Goal: Task Accomplishment & Management: Manage account settings

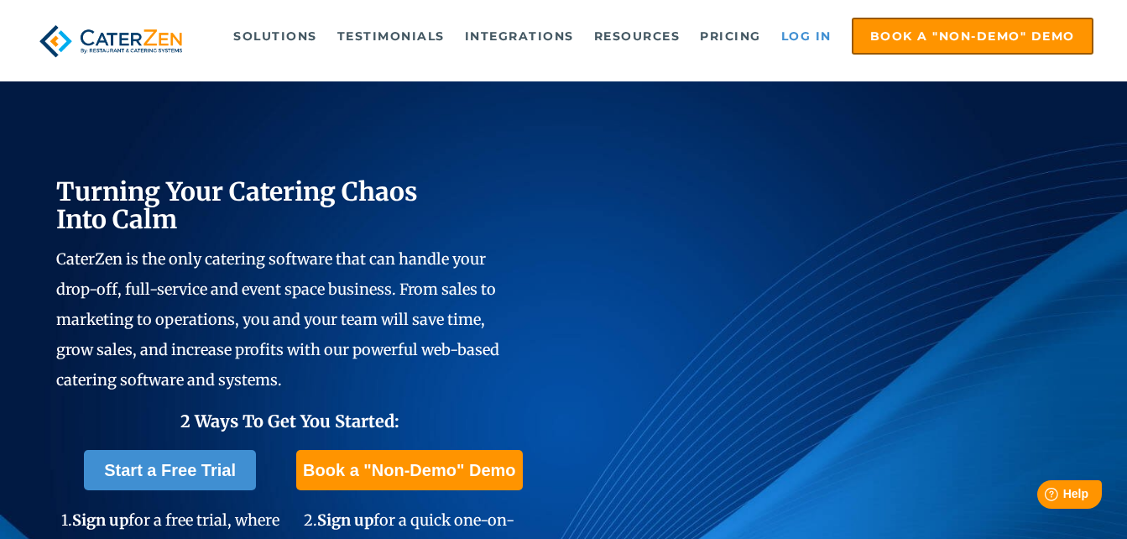
click at [805, 39] on link "Log in" at bounding box center [806, 36] width 67 height 34
click at [797, 29] on link "Log in" at bounding box center [806, 36] width 67 height 34
